Goal: Check status

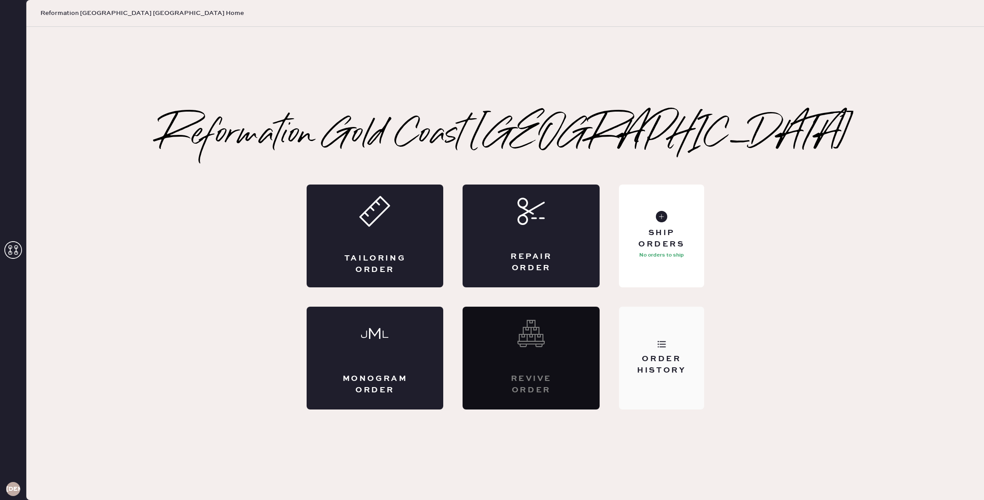
click at [646, 367] on div "Order History" at bounding box center [661, 365] width 71 height 22
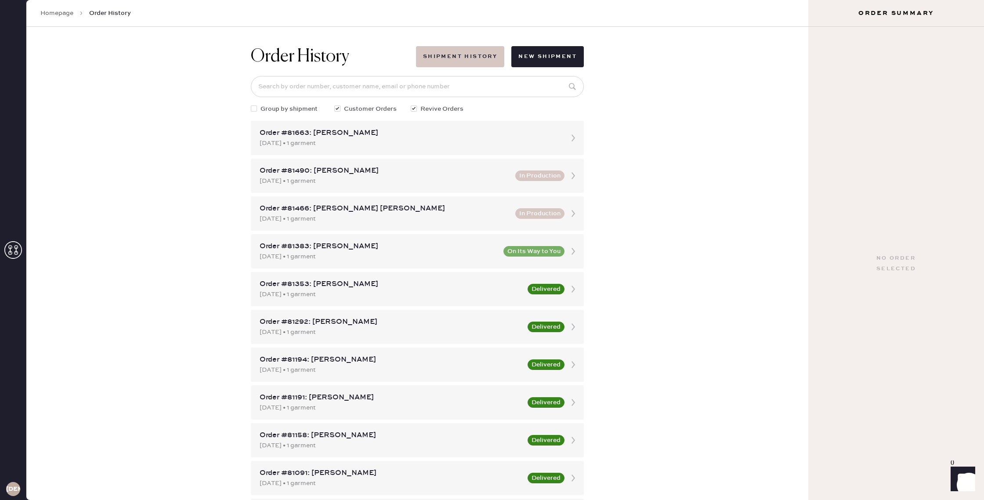
click at [480, 54] on button "Shipment History" at bounding box center [460, 56] width 88 height 21
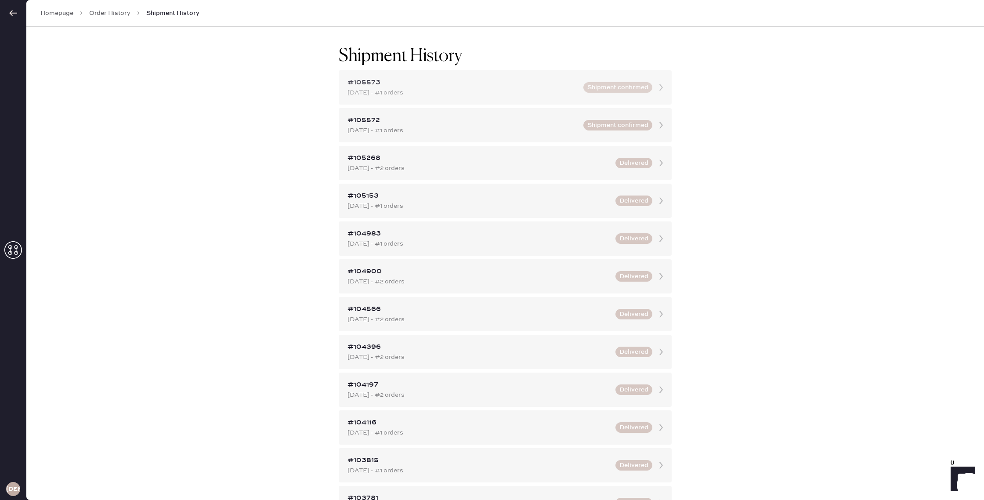
scroll to position [4, 0]
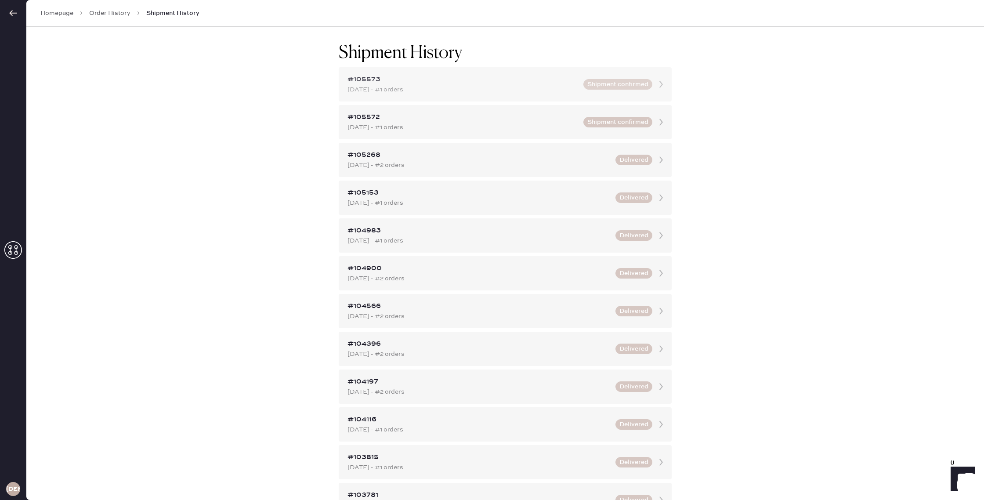
click at [430, 90] on div "[DATE] - #1 orders" at bounding box center [463, 90] width 231 height 10
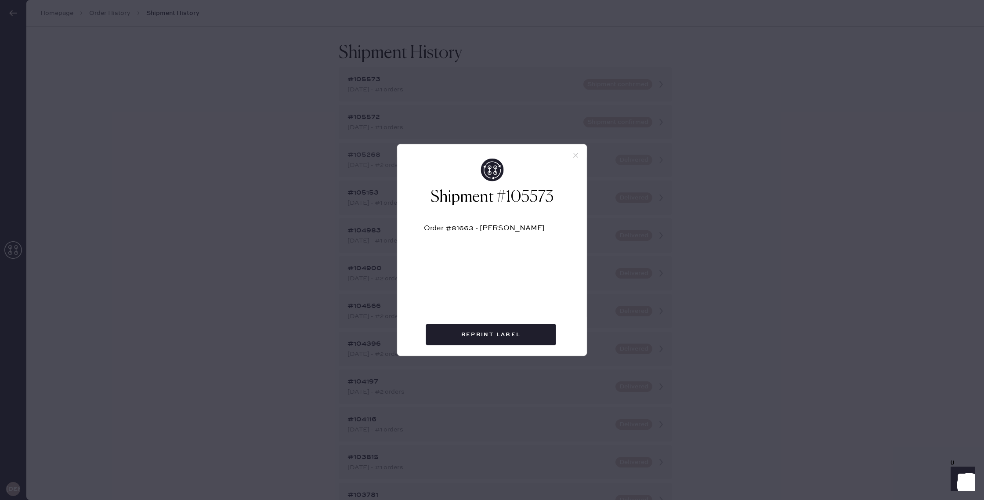
click at [575, 157] on icon at bounding box center [576, 156] width 8 height 8
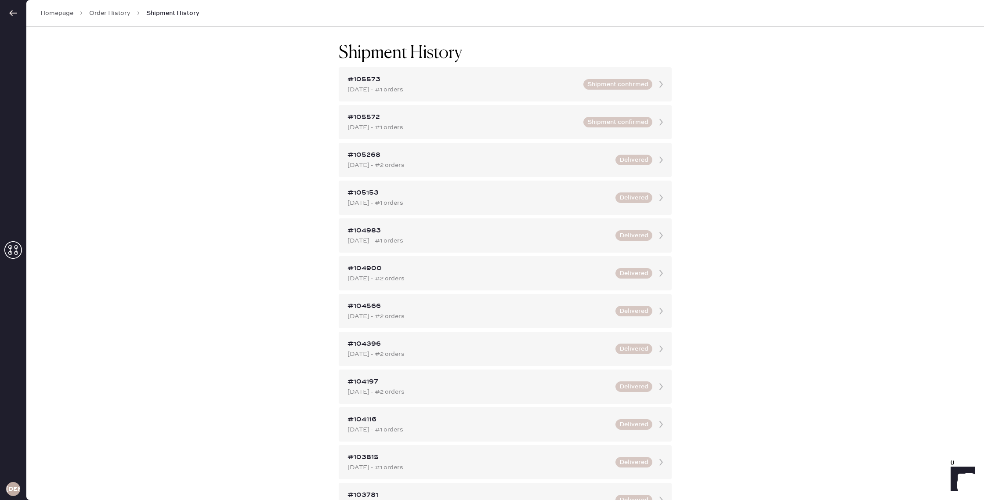
click at [116, 13] on link "Order History" at bounding box center [109, 13] width 41 height 9
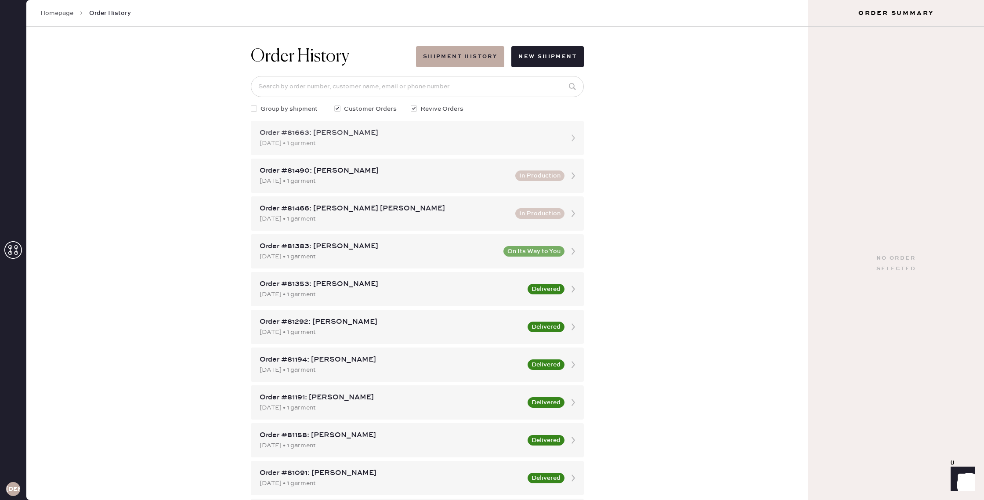
click at [439, 142] on div "[DATE] • 1 garment" at bounding box center [410, 143] width 300 height 10
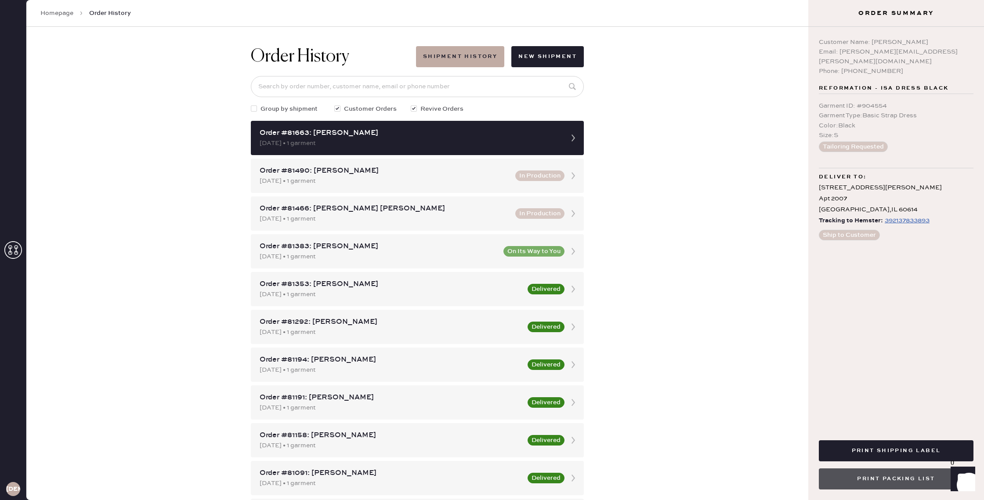
click at [918, 483] on button "Print Packing List" at bounding box center [896, 478] width 155 height 21
